Goal: Task Accomplishment & Management: Manage account settings

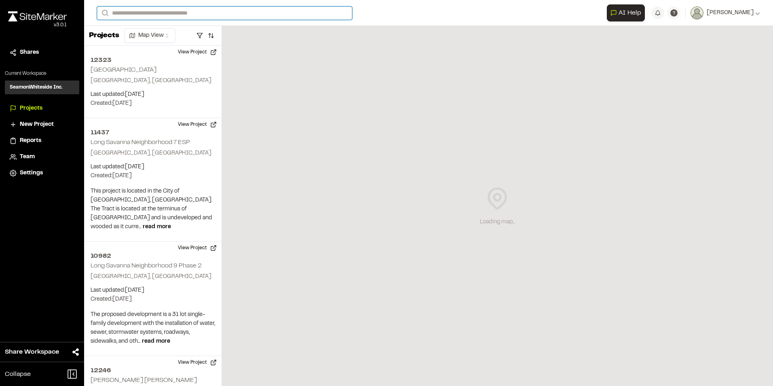
click at [119, 13] on input "Search" at bounding box center [224, 12] width 255 height 13
type input "*****"
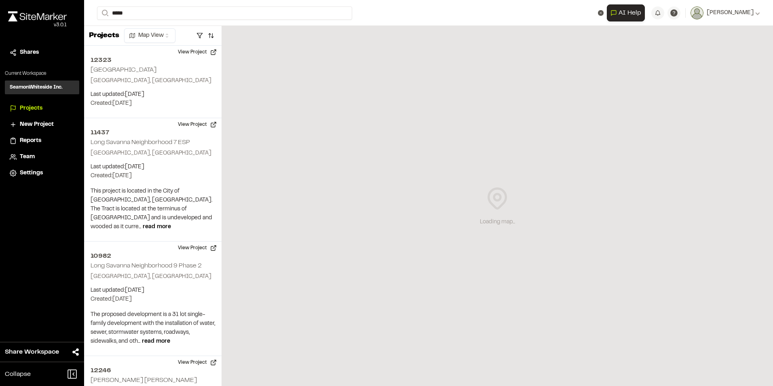
click at [142, 37] on p "[GEOGRAPHIC_DATA] , [GEOGRAPHIC_DATA]" at bounding box center [161, 41] width 119 height 9
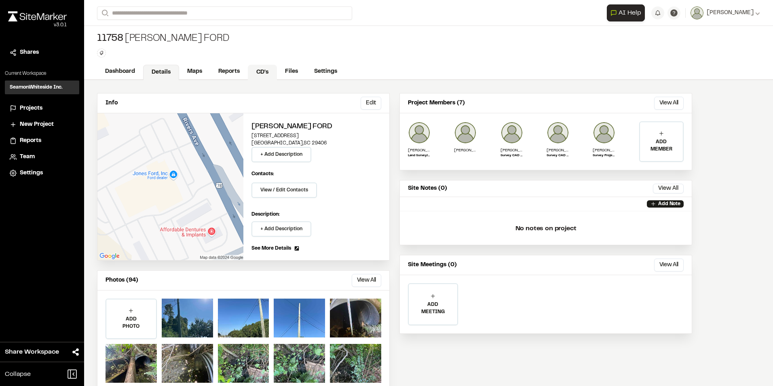
click at [262, 70] on link "CD's" at bounding box center [262, 72] width 29 height 15
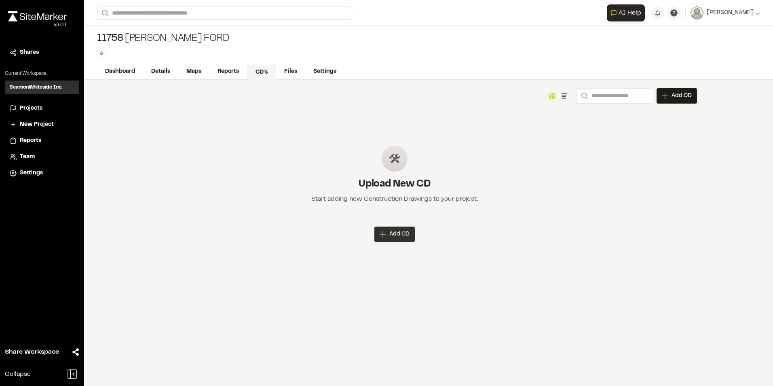
click at [394, 230] on span "Add CD" at bounding box center [399, 234] width 20 height 8
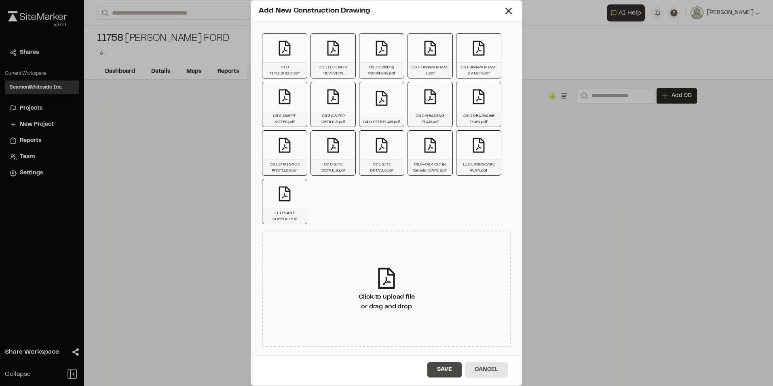
click at [452, 372] on button "Save" at bounding box center [444, 369] width 34 height 15
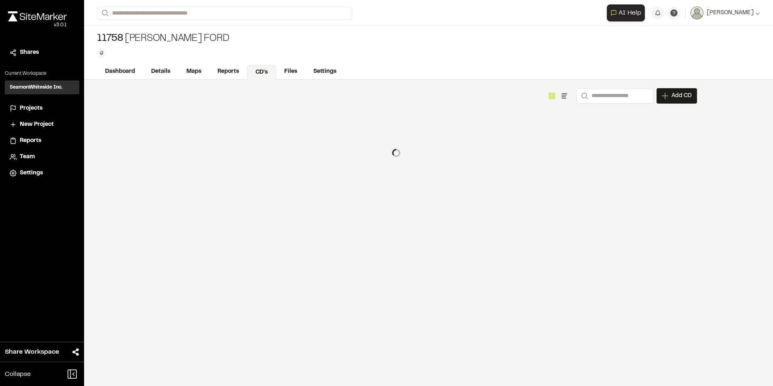
click at [509, 141] on div at bounding box center [394, 153] width 605 height 40
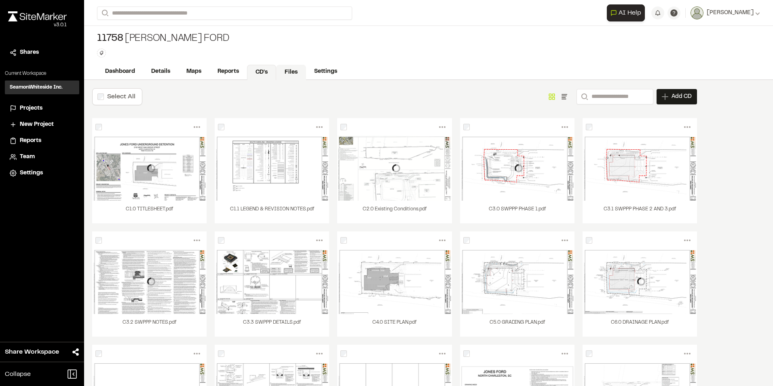
click at [292, 70] on link "Files" at bounding box center [291, 72] width 30 height 15
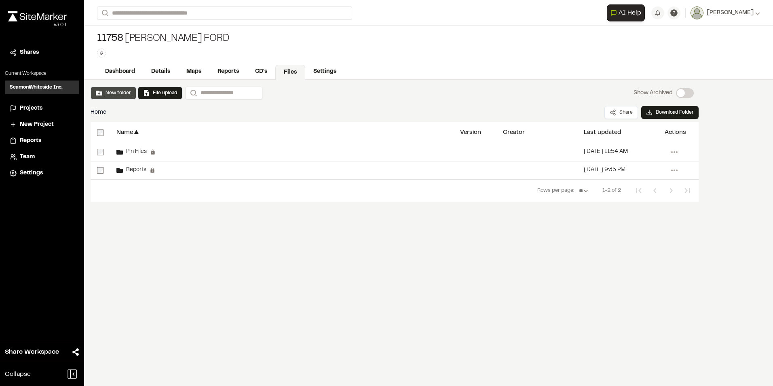
click at [118, 92] on button "New folder" at bounding box center [113, 92] width 35 height 7
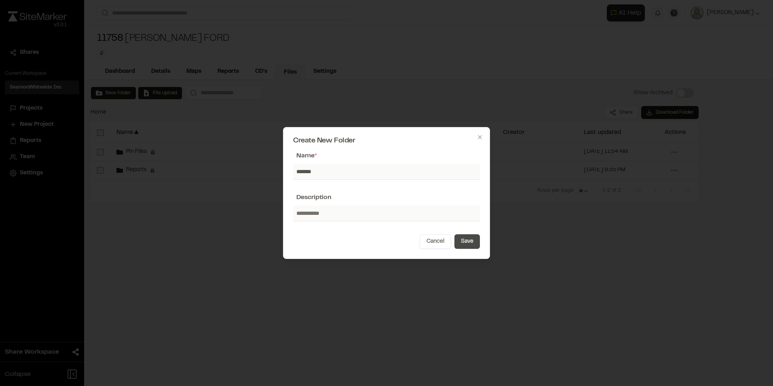
type input "*******"
click at [459, 243] on button "Save" at bounding box center [466, 241] width 25 height 15
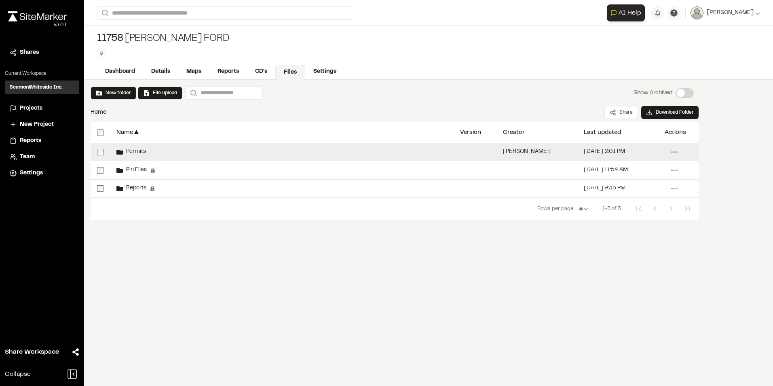
click at [130, 154] on span "Permits" at bounding box center [134, 151] width 23 height 5
click at [132, 150] on span "Permits" at bounding box center [134, 151] width 23 height 5
click at [120, 150] on icon at bounding box center [119, 152] width 6 height 6
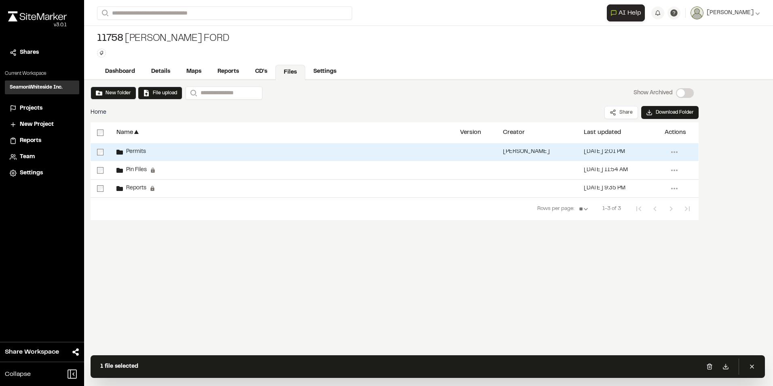
click at [137, 149] on span "Permits" at bounding box center [134, 151] width 23 height 5
click at [137, 151] on span "Permits" at bounding box center [134, 151] width 23 height 5
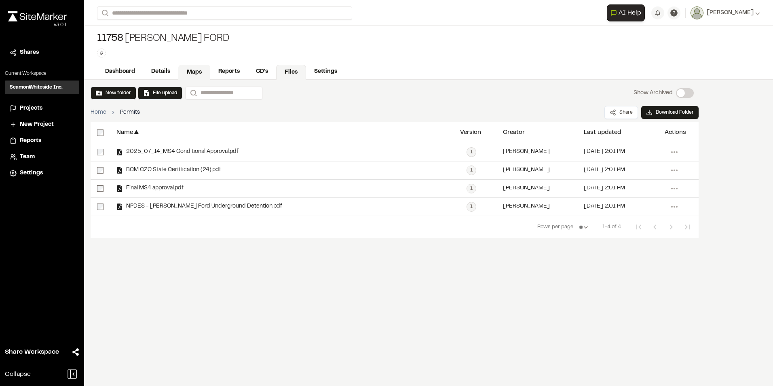
click at [199, 68] on link "Maps" at bounding box center [194, 72] width 32 height 15
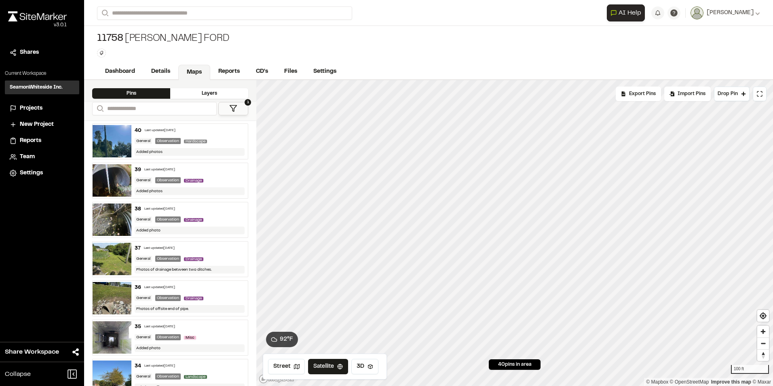
click at [191, 91] on div "Layers" at bounding box center [209, 93] width 78 height 11
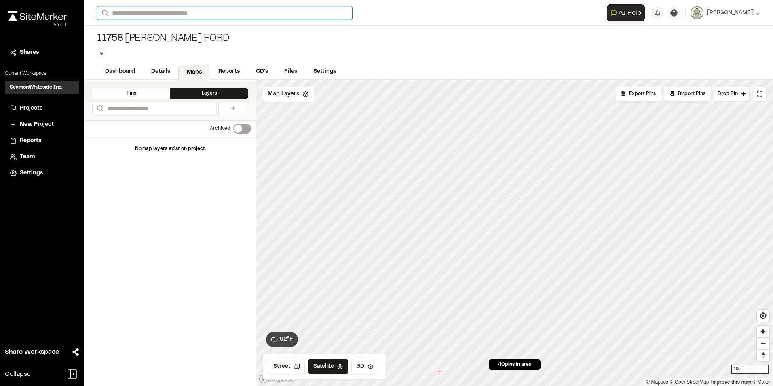
click at [189, 13] on input "Search" at bounding box center [224, 12] width 255 height 13
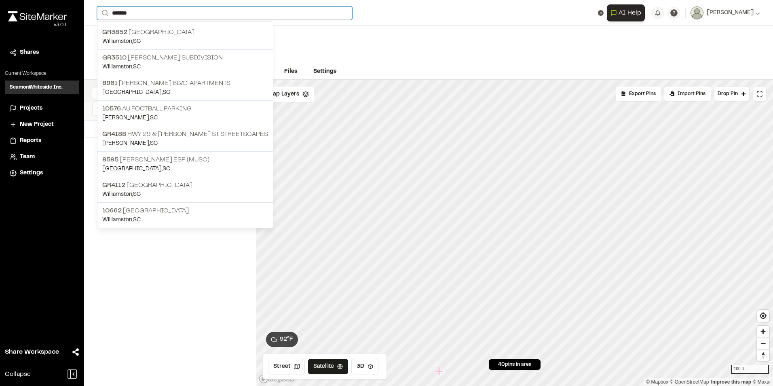
type input "*******"
